Goal: Information Seeking & Learning: Understand process/instructions

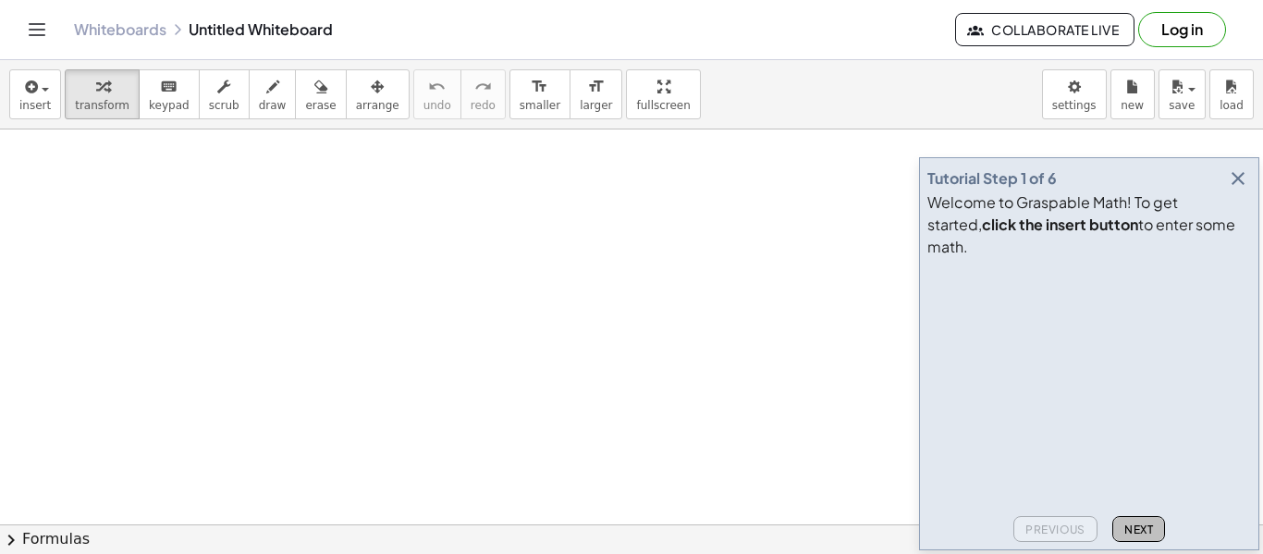
click at [1131, 530] on span "Next" at bounding box center [1138, 529] width 29 height 14
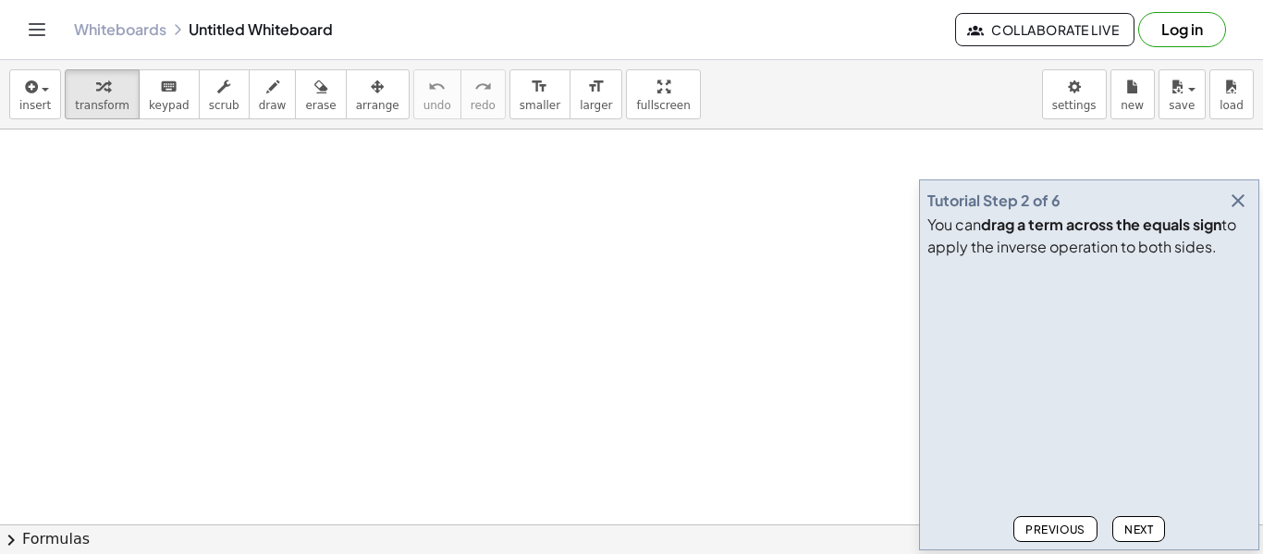
click at [1131, 530] on span "Next" at bounding box center [1138, 529] width 29 height 14
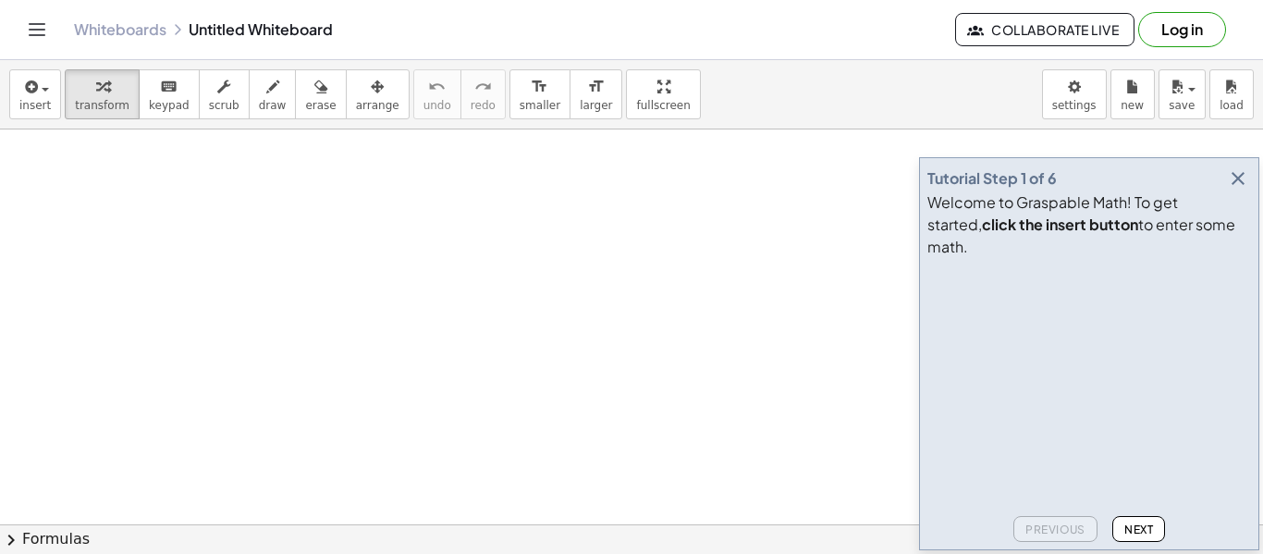
click at [37, 29] on icon "Toggle navigation" at bounding box center [37, 29] width 22 height 22
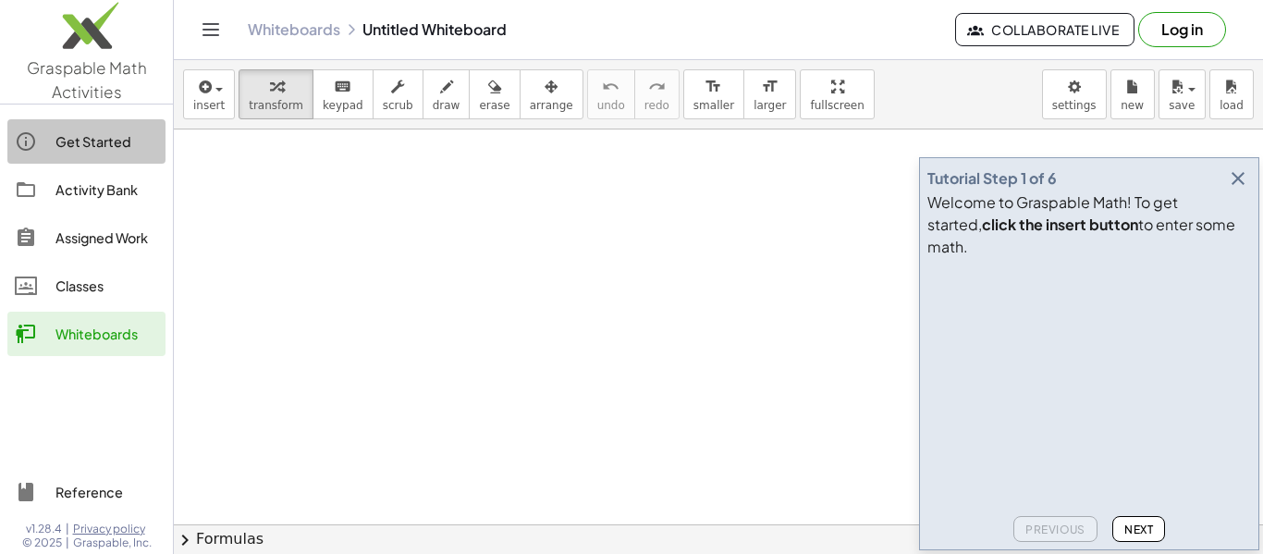
click at [67, 138] on div "Get Started" at bounding box center [106, 141] width 103 height 22
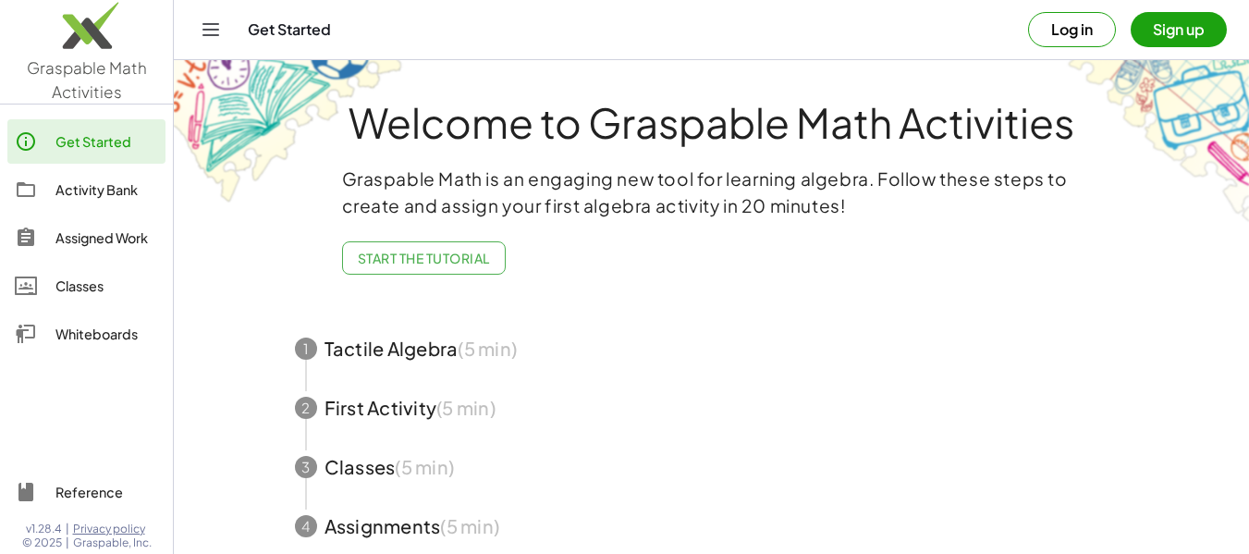
click at [1173, 24] on button "Sign up" at bounding box center [1178, 29] width 96 height 35
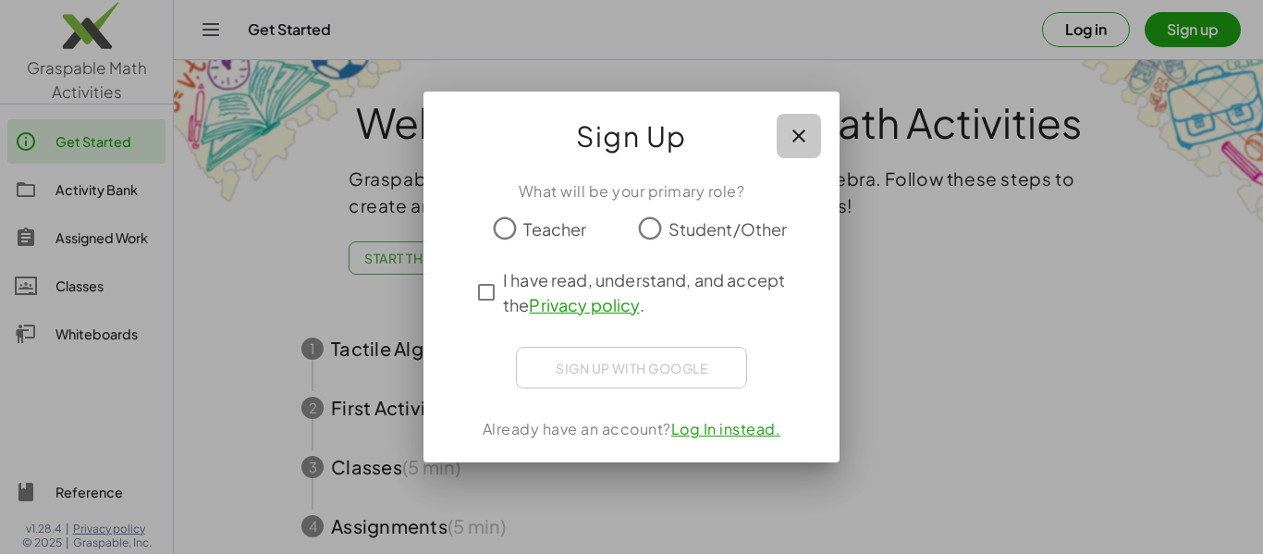
click at [804, 130] on icon "button" at bounding box center [799, 136] width 22 height 22
